Goal: Communication & Community: Answer question/provide support

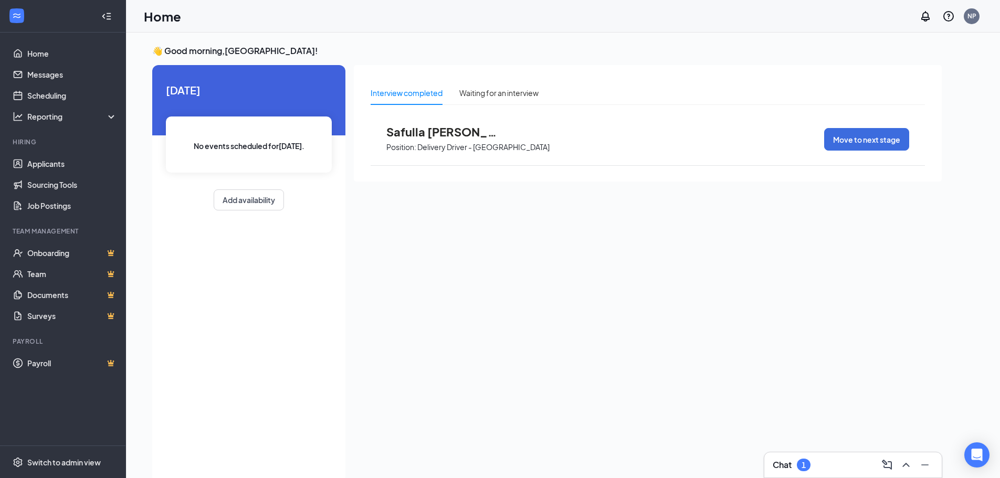
click at [830, 463] on div "Chat 1" at bounding box center [853, 465] width 161 height 17
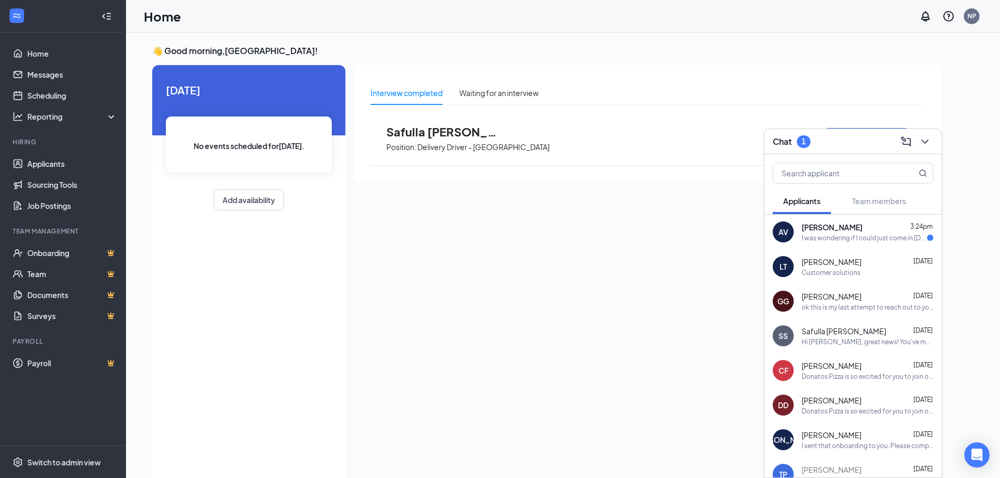
click at [821, 237] on div "I was wondering if I could just come in [DATE] so I can figure all this out I'm…" at bounding box center [863, 238] width 125 height 9
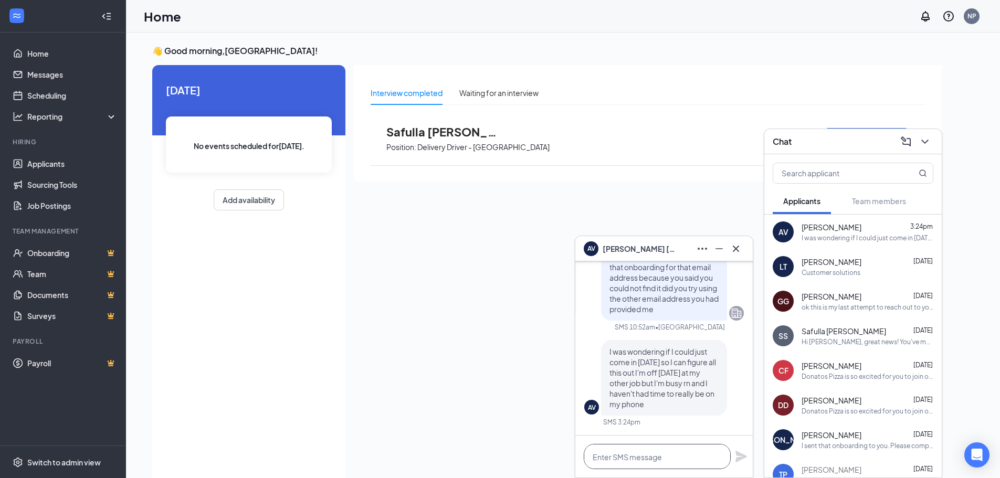
click at [689, 457] on textarea at bounding box center [657, 456] width 147 height 25
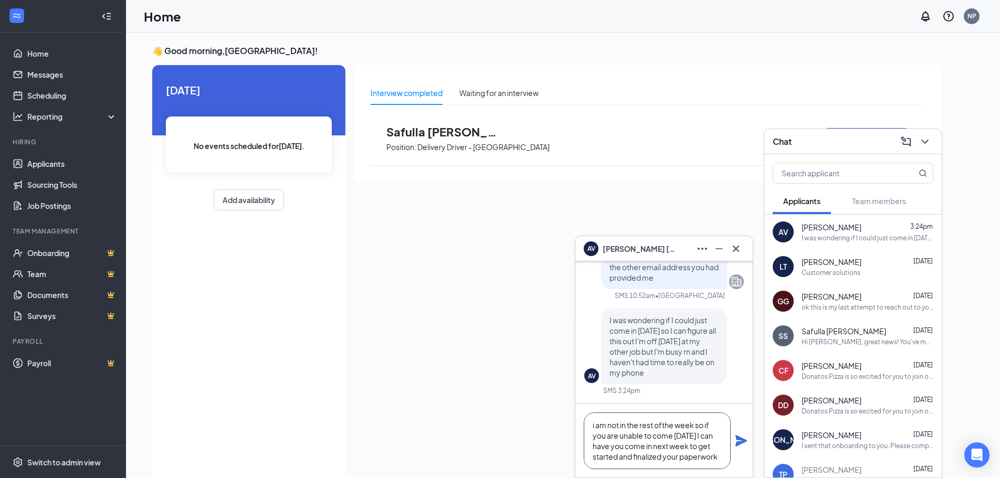
type textarea "i am not in the rest ofthe week so if you are unable to come [DATE] I can have …"
click at [741, 445] on icon "Plane" at bounding box center [741, 441] width 13 height 13
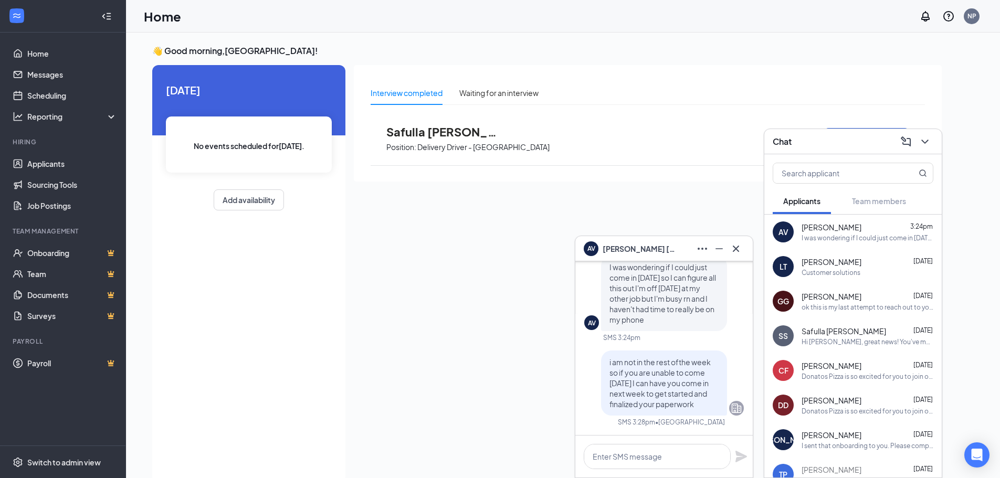
scroll to position [0, 0]
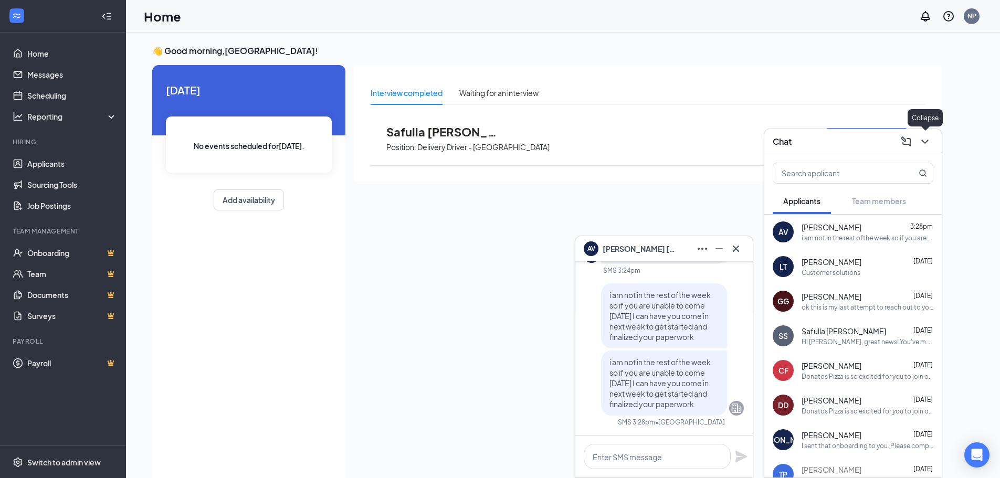
click at [928, 142] on icon "ChevronDown" at bounding box center [924, 141] width 13 height 13
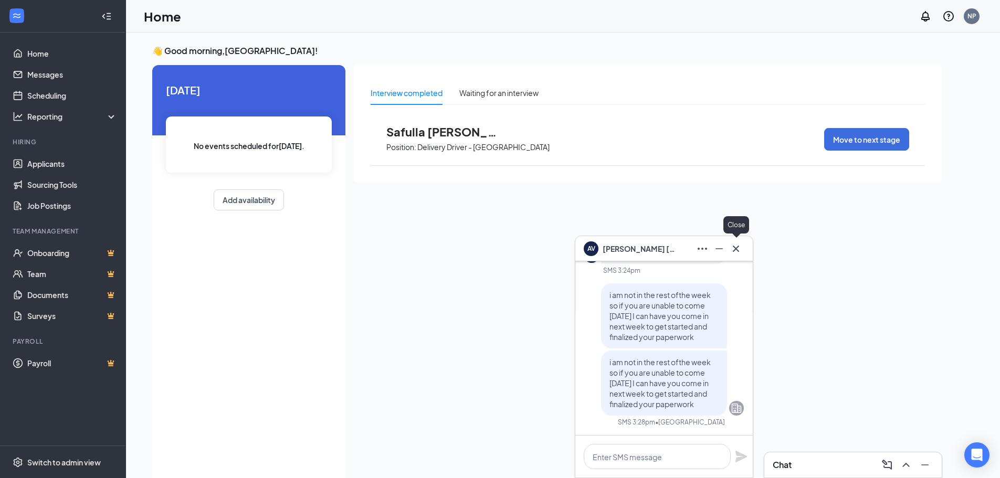
click at [739, 247] on icon "Cross" at bounding box center [735, 248] width 13 height 13
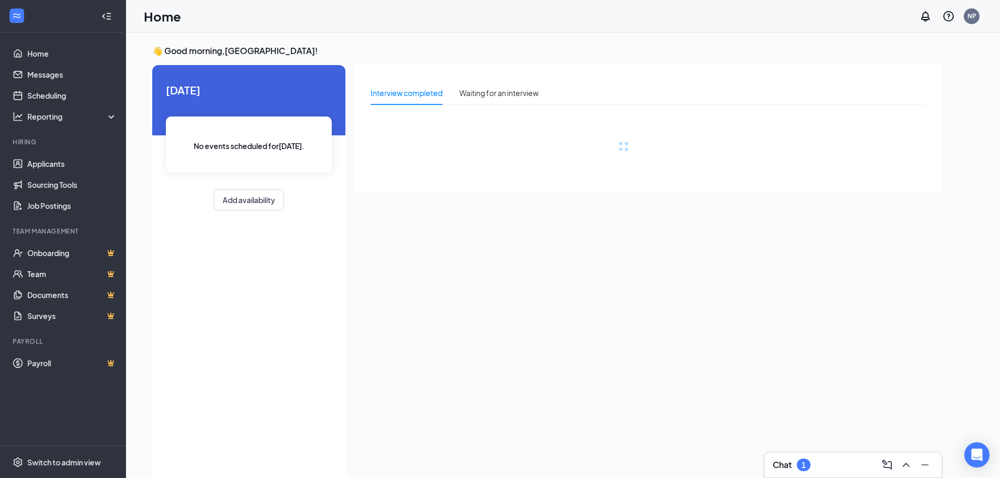
click at [863, 468] on div "Chat 1" at bounding box center [853, 465] width 161 height 17
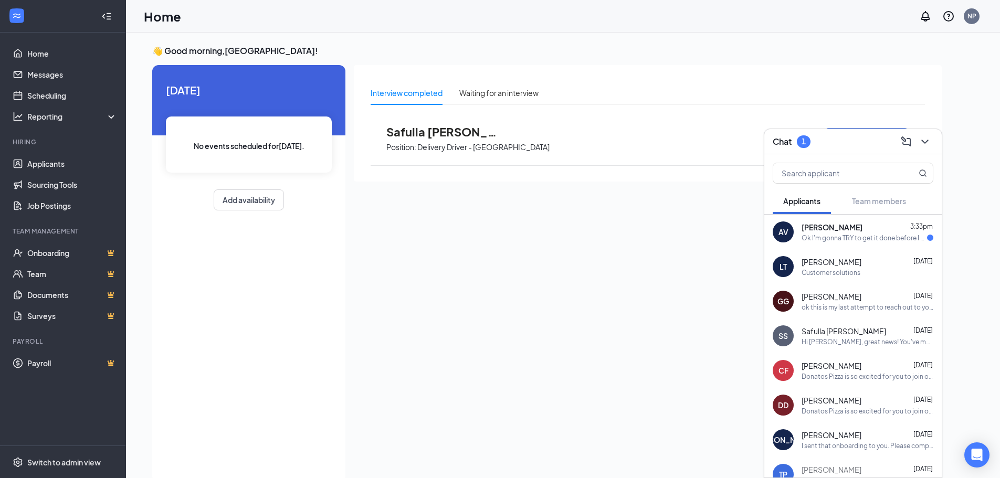
click at [805, 235] on div "Ok I'm gonna TRY to get it done before I come in if not I'll let you know and y…" at bounding box center [863, 238] width 125 height 9
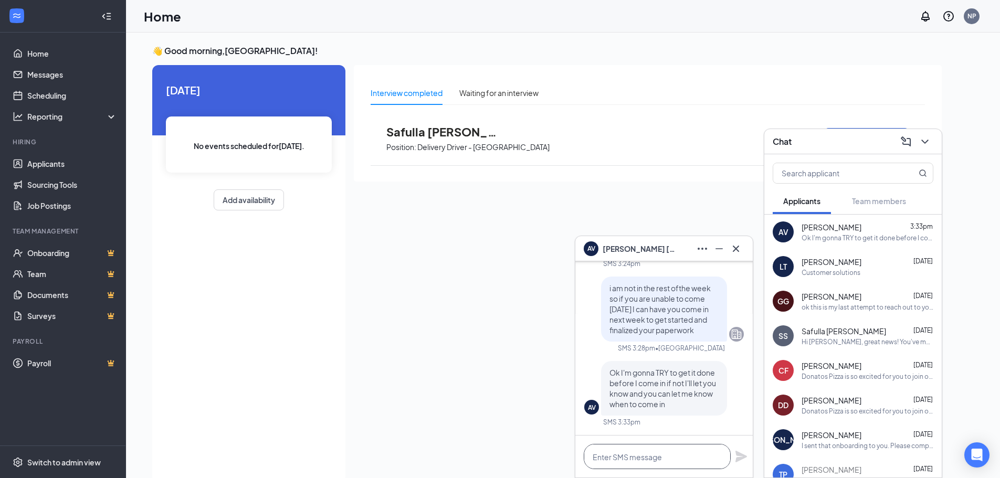
click at [659, 461] on textarea at bounding box center [657, 456] width 147 height 25
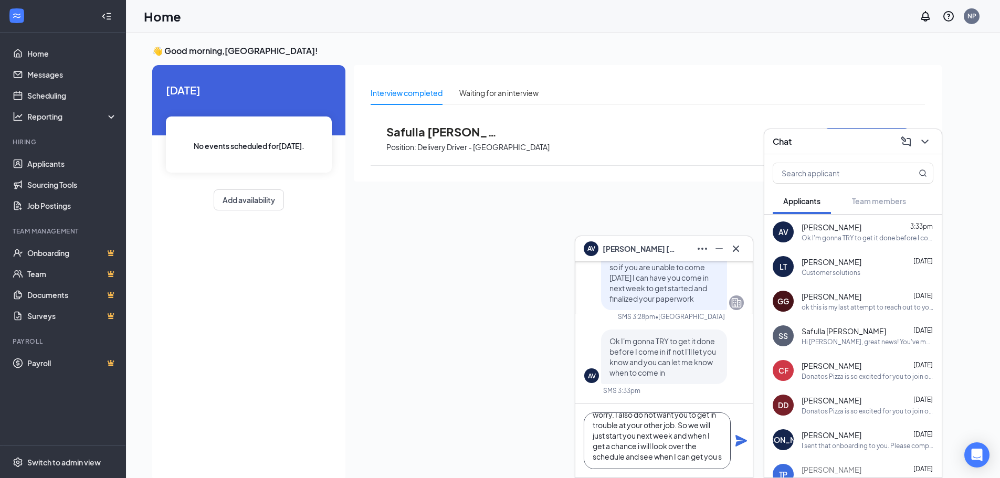
scroll to position [32, 0]
type textarea "I dont want you to have to stress or worry. I also do not want you to get in tr…"
click at [732, 439] on div "I dont want you to have to stress or worry. I also do not want you to get in tr…" at bounding box center [663, 440] width 177 height 73
click at [741, 438] on icon "Plane" at bounding box center [741, 441] width 12 height 12
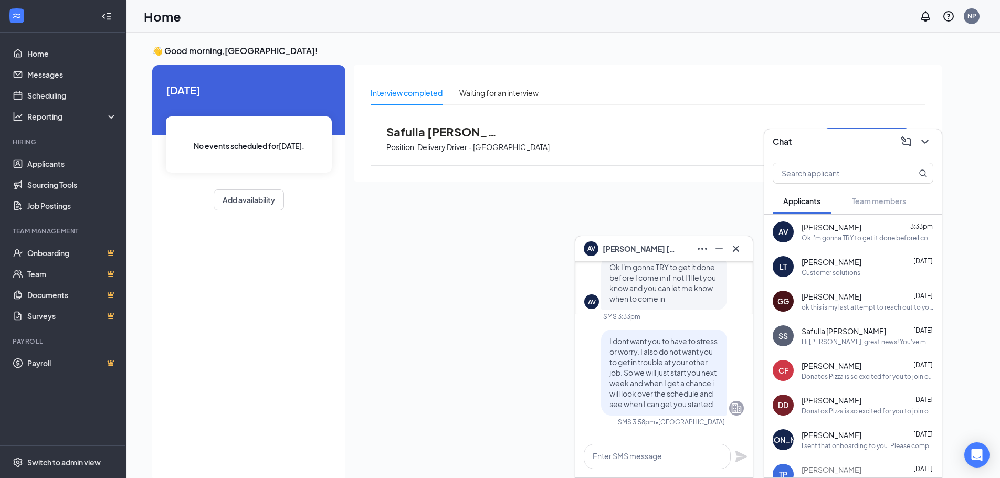
scroll to position [0, 0]
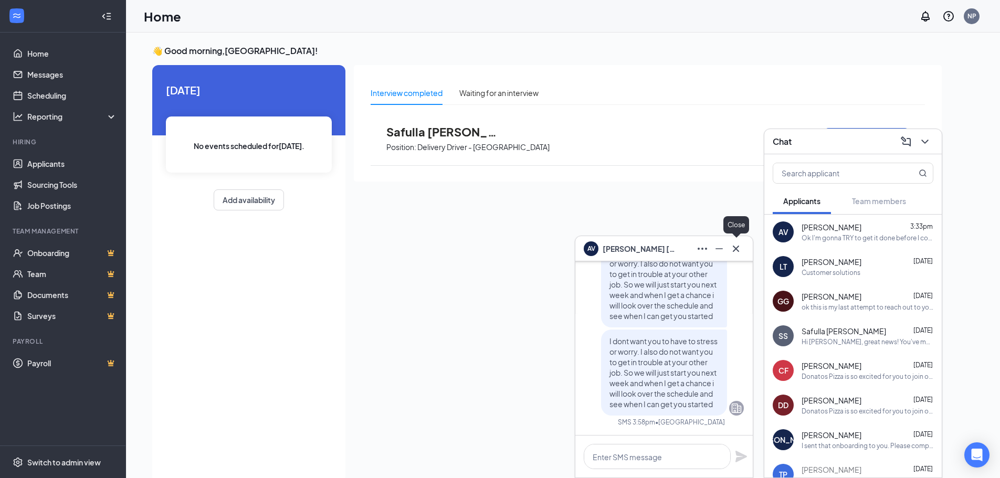
click at [739, 250] on icon "Cross" at bounding box center [735, 248] width 13 height 13
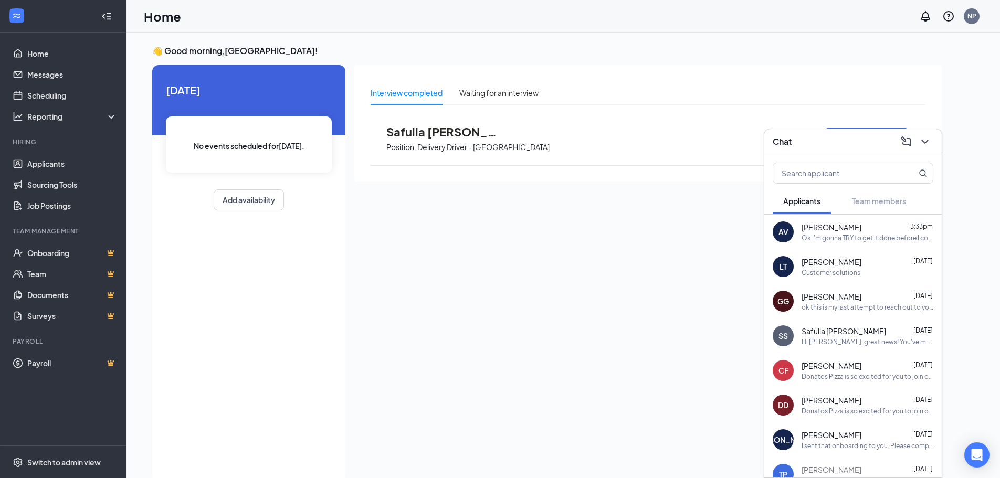
click at [924, 131] on div "Chat" at bounding box center [852, 141] width 177 height 25
